Goal: Obtain resource: Obtain resource

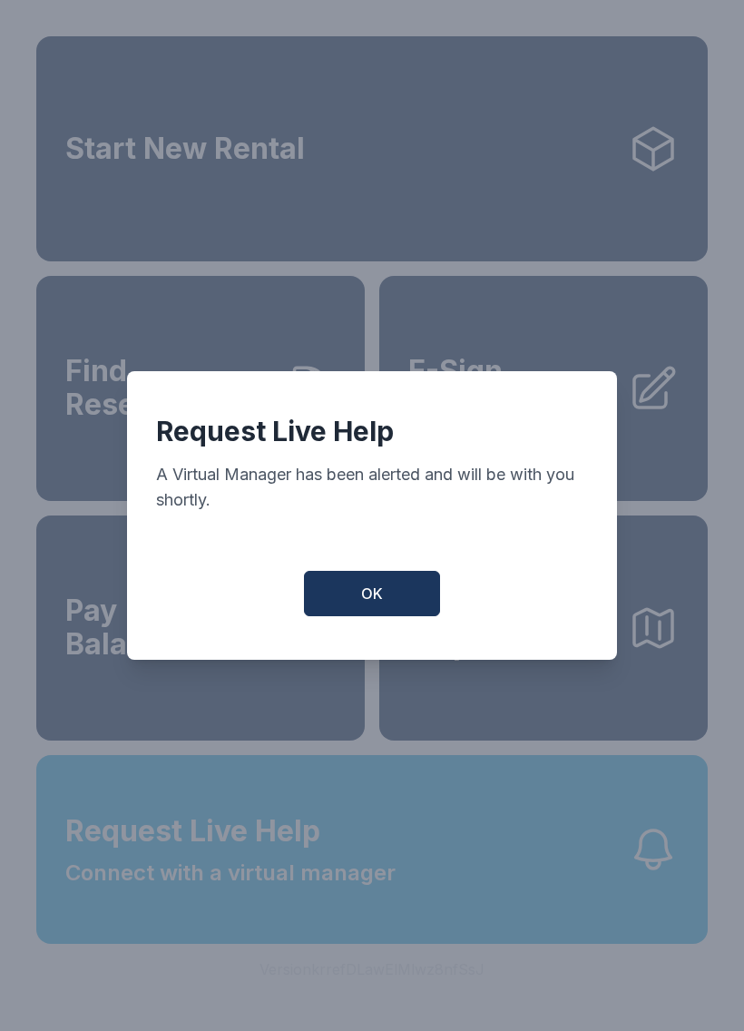
click at [390, 581] on button "OK" at bounding box center [372, 593] width 136 height 45
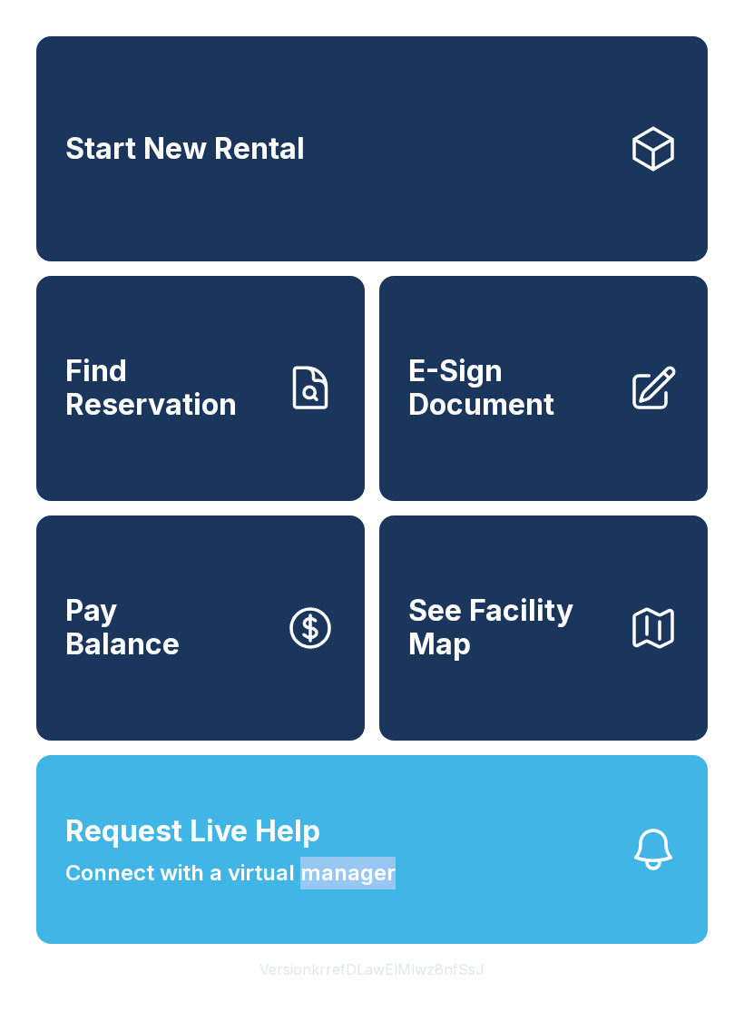
click at [560, 860] on button "Request Live Help Connect with a virtual manager" at bounding box center [372, 849] width 672 height 189
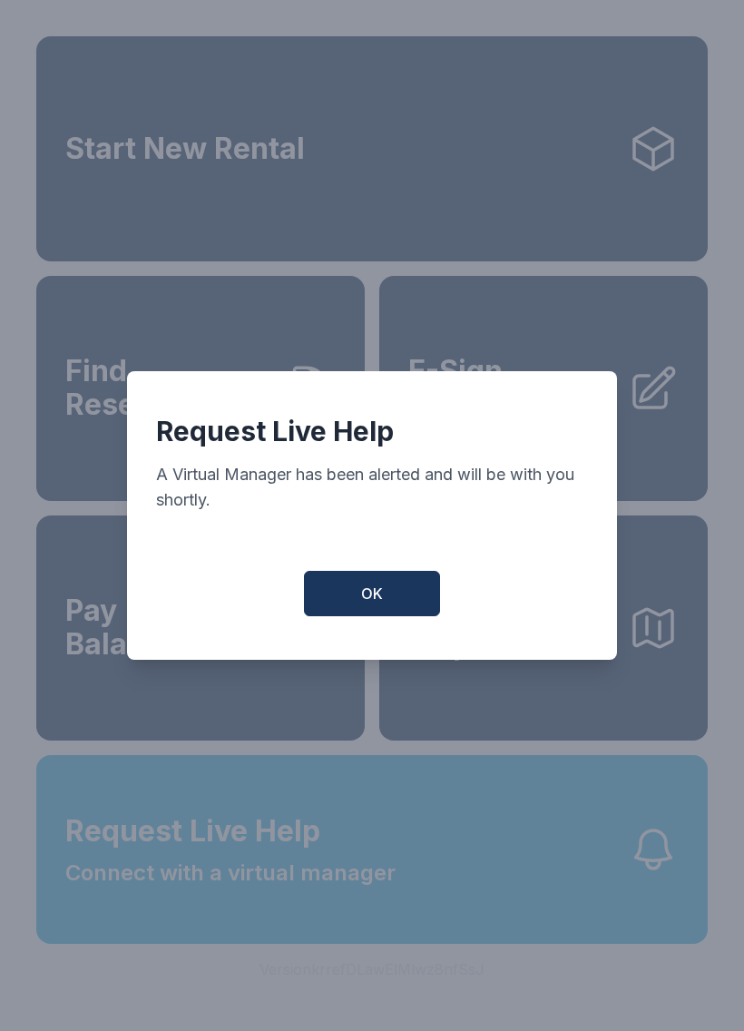
click at [378, 598] on span "OK" at bounding box center [372, 594] width 22 height 22
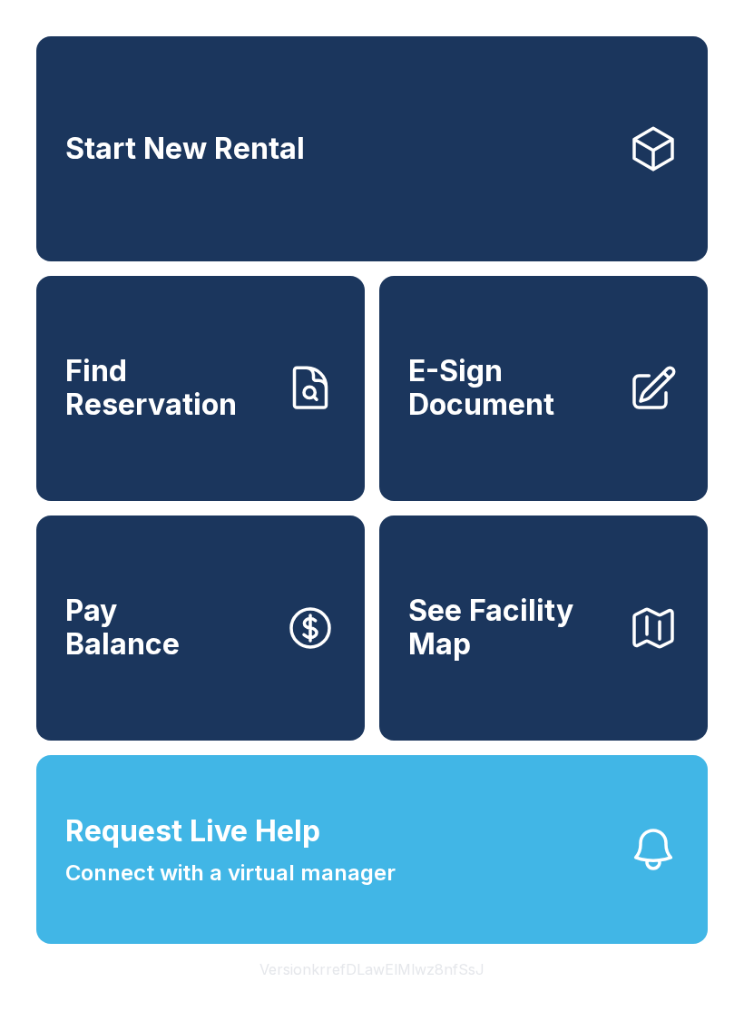
click at [286, 889] on span "Connect with a virtual manager" at bounding box center [230, 873] width 330 height 33
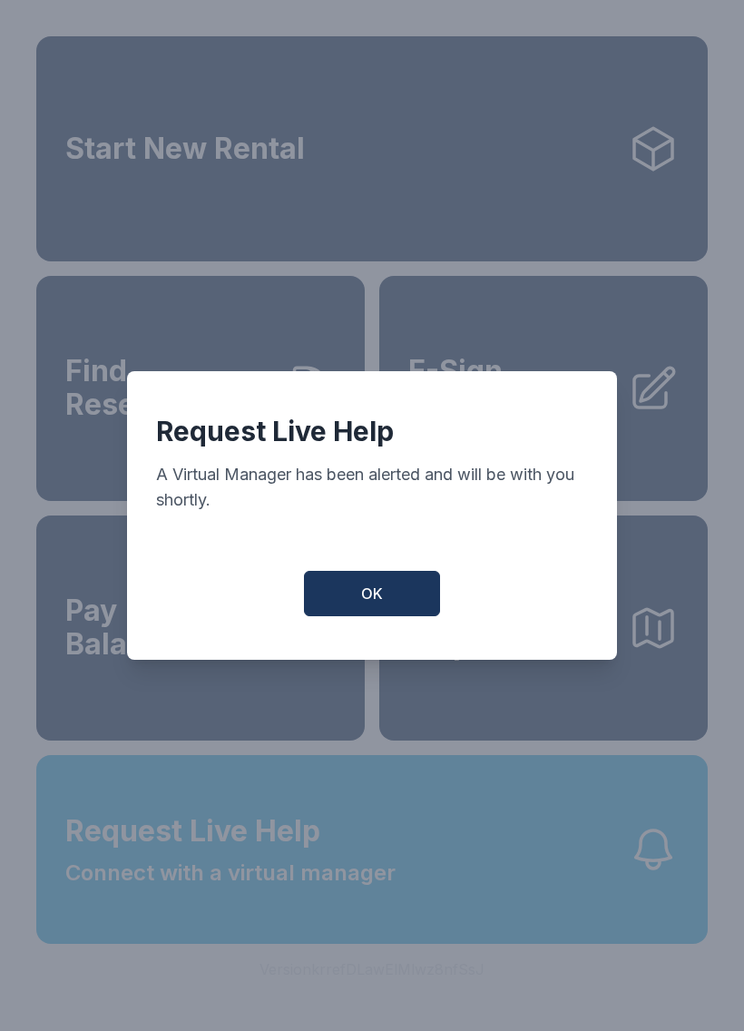
click at [398, 597] on button "OK" at bounding box center [372, 593] width 136 height 45
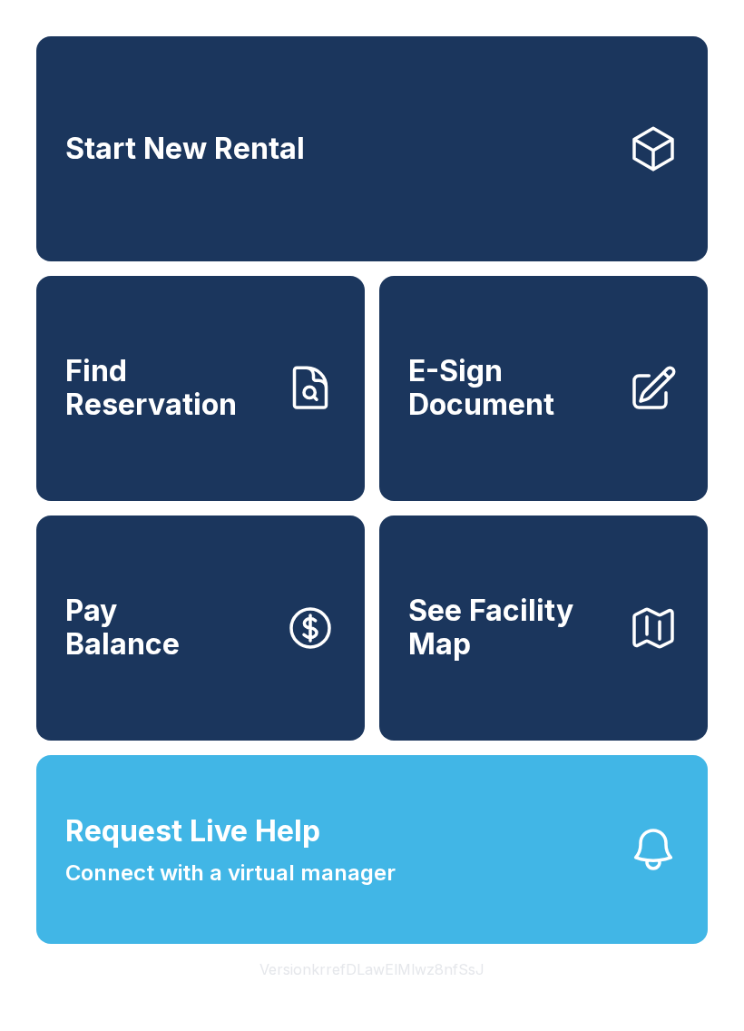
click at [536, 405] on span "E-Sign Document" at bounding box center [510, 388] width 205 height 66
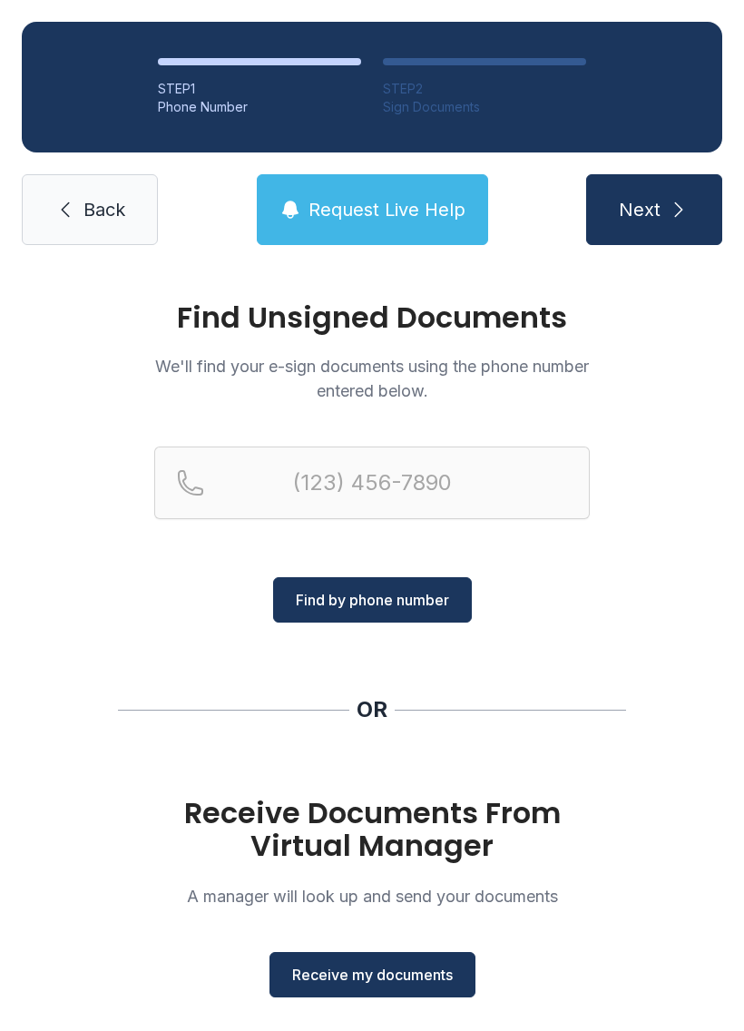
click at [398, 964] on span "Receive my documents" at bounding box center [372, 975] width 161 height 22
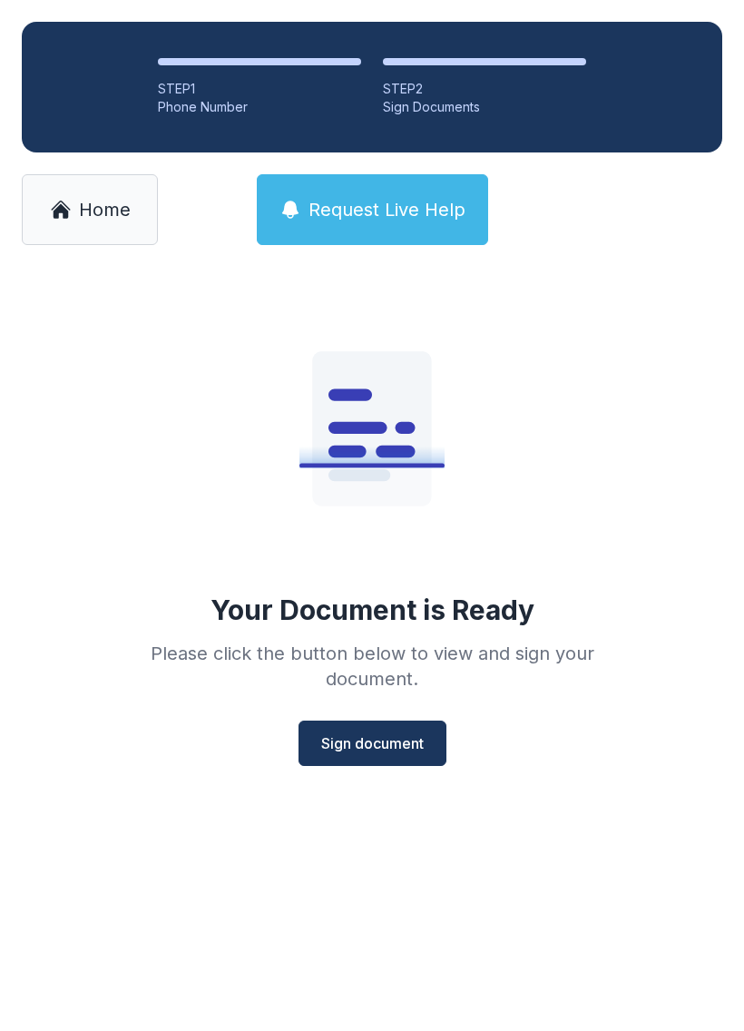
click at [370, 744] on span "Sign document" at bounding box center [372, 743] width 103 height 22
